Goal: Task Accomplishment & Management: Manage account settings

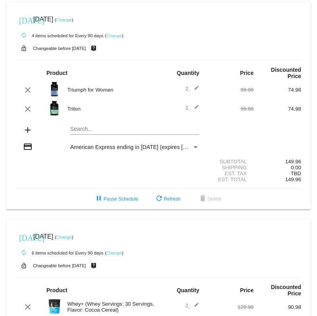
click at [187, 89] on span "2 edit" at bounding box center [192, 89] width 14 height 6
click at [195, 90] on mat-icon "edit" at bounding box center [195, 90] width 10 height 10
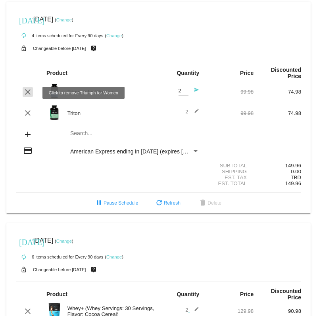
click at [30, 91] on mat-icon "clear" at bounding box center [28, 92] width 10 height 10
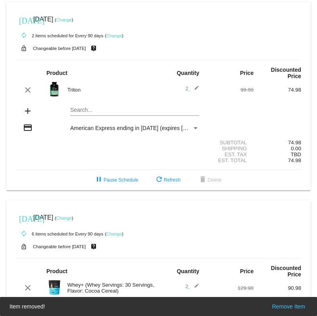
click at [198, 89] on mat-icon "edit" at bounding box center [195, 90] width 10 height 10
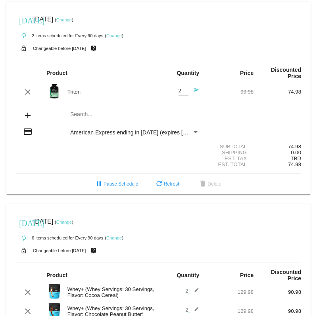
type input "1"
click at [184, 94] on input "1" at bounding box center [184, 91] width 10 height 6
click at [196, 91] on mat-icon "send" at bounding box center [195, 92] width 10 height 10
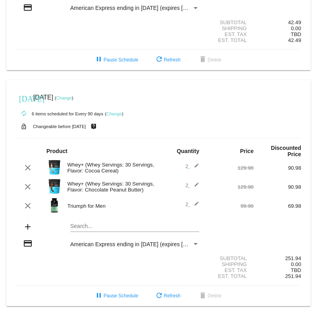
scroll to position [125, 0]
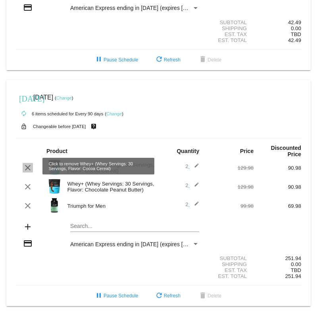
click at [29, 167] on mat-icon "clear" at bounding box center [28, 168] width 10 height 10
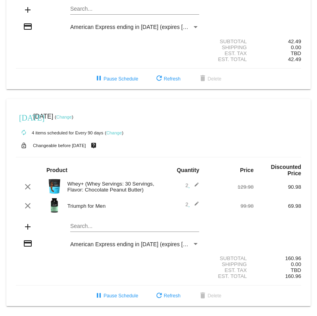
scroll to position [106, 0]
click at [197, 183] on mat-icon "edit" at bounding box center [195, 187] width 10 height 10
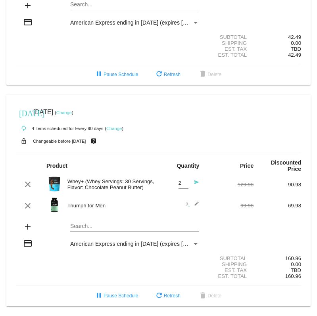
type input "1"
click at [185, 187] on input "1" at bounding box center [184, 184] width 10 height 6
click at [199, 209] on mat-icon "edit" at bounding box center [195, 206] width 10 height 10
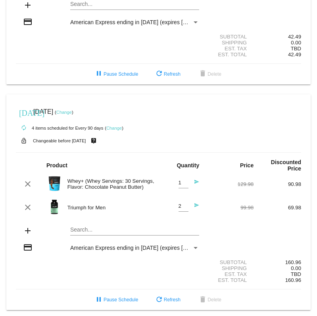
type input "1"
click at [185, 210] on input "1" at bounding box center [184, 207] width 10 height 6
click at [223, 191] on div "clear Whey+ (Whey Servings: 30 Servings, Flavor: Chocolate Peanut Butter) 1 Qua…" at bounding box center [158, 184] width 285 height 21
click at [197, 183] on mat-icon "send" at bounding box center [195, 184] width 10 height 10
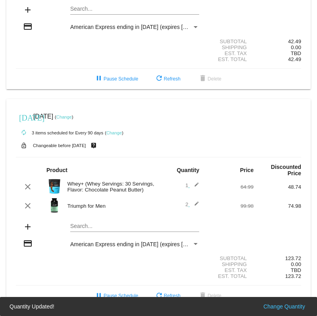
click at [197, 201] on mat-icon "edit" at bounding box center [195, 206] width 10 height 10
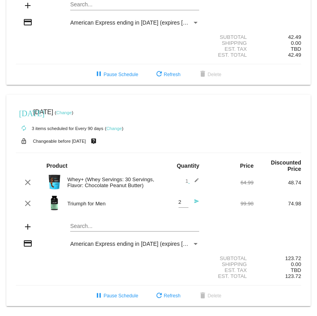
type input "1"
click at [185, 206] on input "1" at bounding box center [184, 203] width 10 height 6
click at [197, 205] on mat-icon "send" at bounding box center [195, 204] width 10 height 10
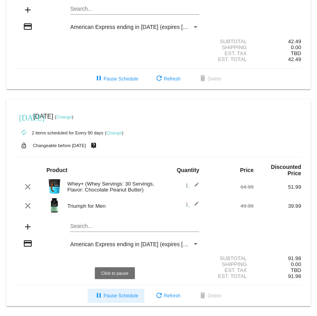
click at [108, 299] on button "pause Pause Schedule" at bounding box center [116, 296] width 57 height 14
